Goal: Information Seeking & Learning: Learn about a topic

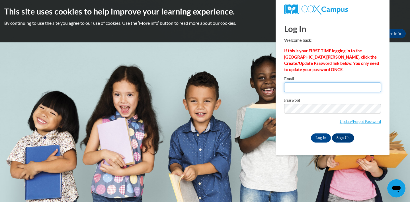
click at [308, 87] on input "Email" at bounding box center [332, 88] width 97 height 10
type input "Amari.Blackburn3@gmail.com"
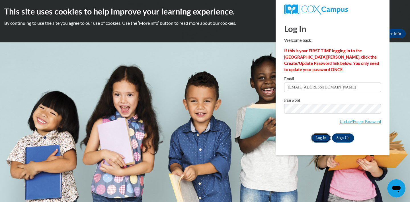
click at [325, 138] on input "Log In" at bounding box center [321, 138] width 20 height 9
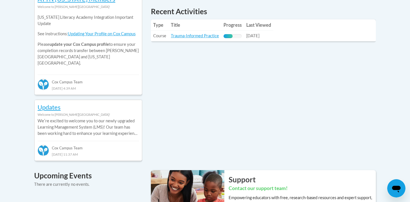
scroll to position [268, 0]
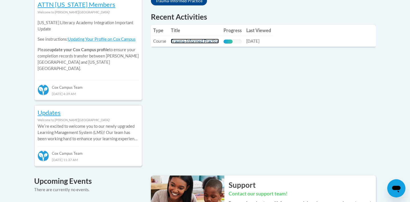
click at [178, 43] on link "Trauma-Informed Practice" at bounding box center [195, 41] width 48 height 5
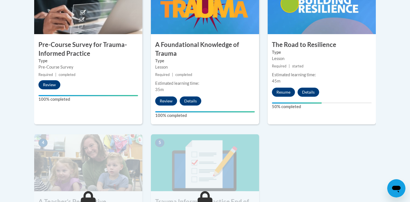
scroll to position [256, 0]
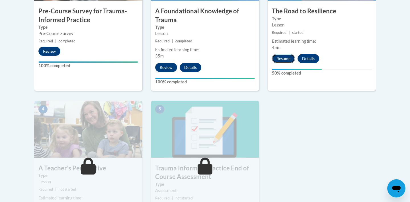
click at [288, 62] on button "Resume" at bounding box center [283, 58] width 23 height 9
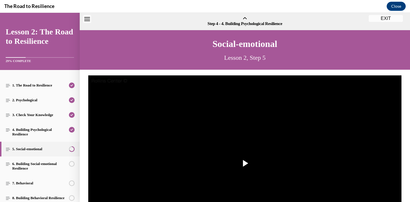
scroll to position [17, 0]
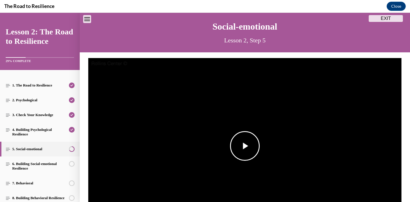
click at [272, 120] on img "Video player" at bounding box center [244, 146] width 313 height 176
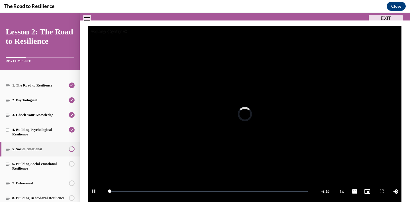
scroll to position [115, 0]
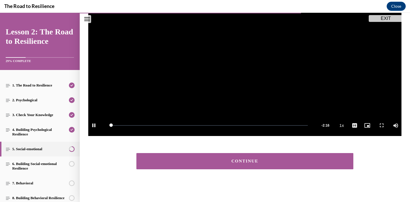
click at [261, 166] on button "CONTINUE" at bounding box center [244, 161] width 217 height 16
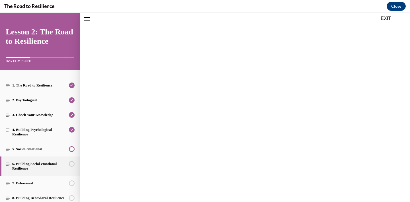
scroll to position [98, 0]
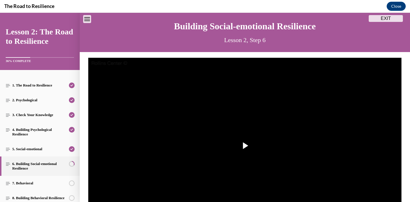
click at [261, 166] on img "Video player" at bounding box center [244, 146] width 313 height 176
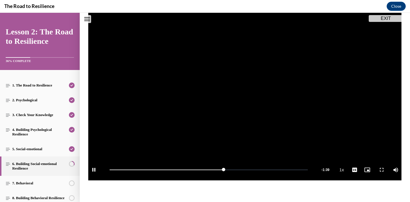
scroll to position [106, 0]
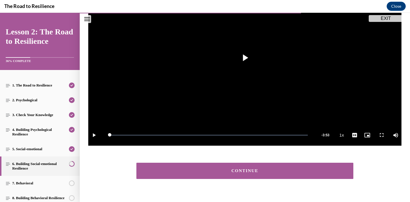
click at [243, 171] on div "CONTINUE" at bounding box center [244, 171] width 199 height 4
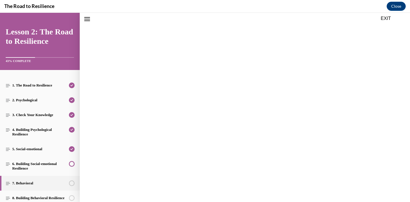
scroll to position [98, 0]
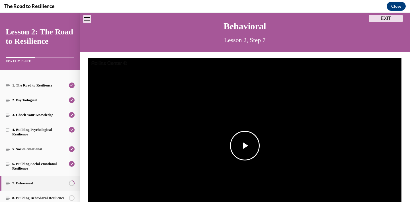
click at [241, 122] on img "Video player" at bounding box center [244, 146] width 313 height 176
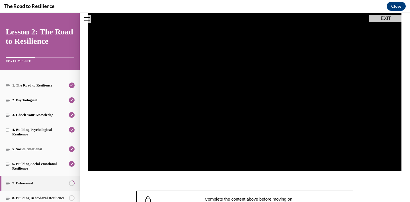
scroll to position [81, 0]
